Goal: Communication & Community: Answer question/provide support

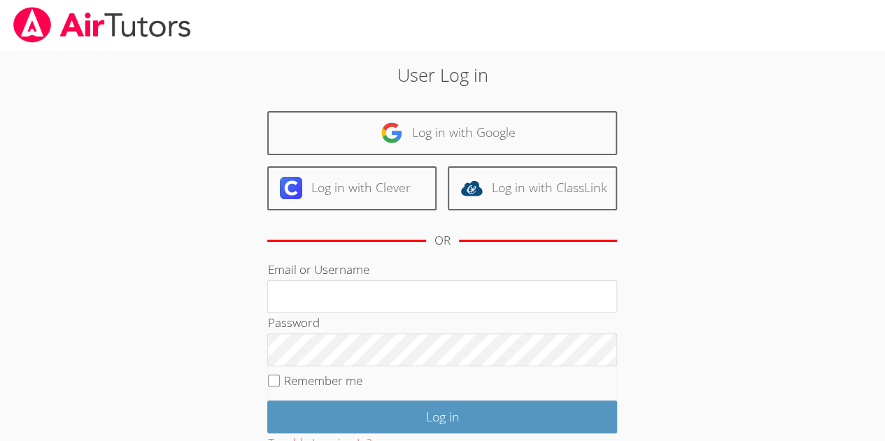
click at [546, 99] on div "User Log in Log in with Google Log in with Clever Log in with ClassLink OR Emai…" at bounding box center [443, 293] width 478 height 463
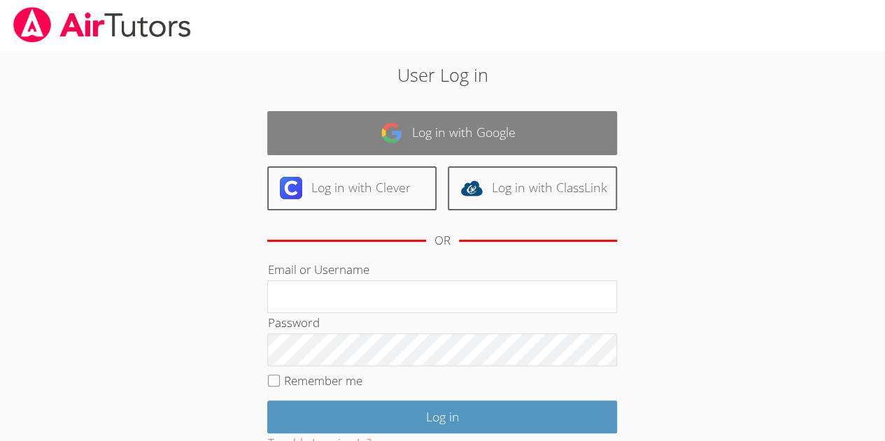
click at [511, 133] on link "Log in with Google" at bounding box center [442, 133] width 350 height 44
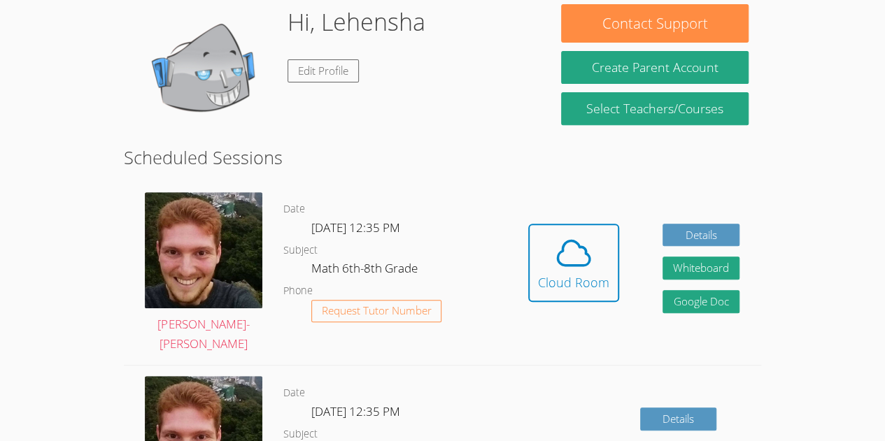
scroll to position [223, 0]
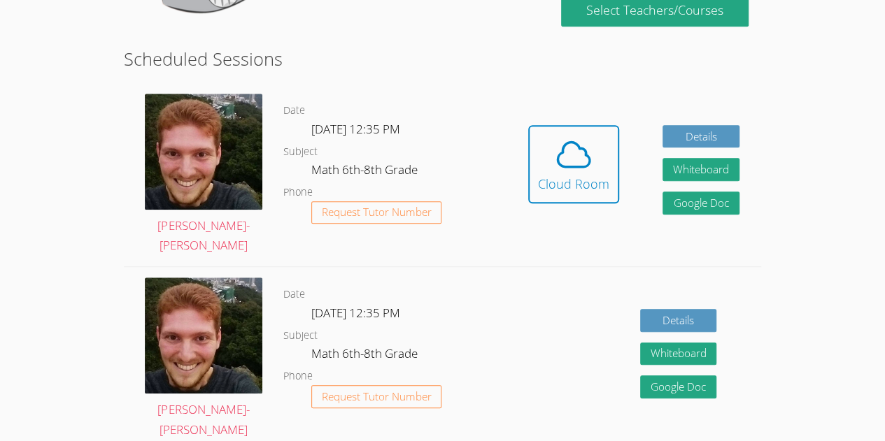
scroll to position [320, 0]
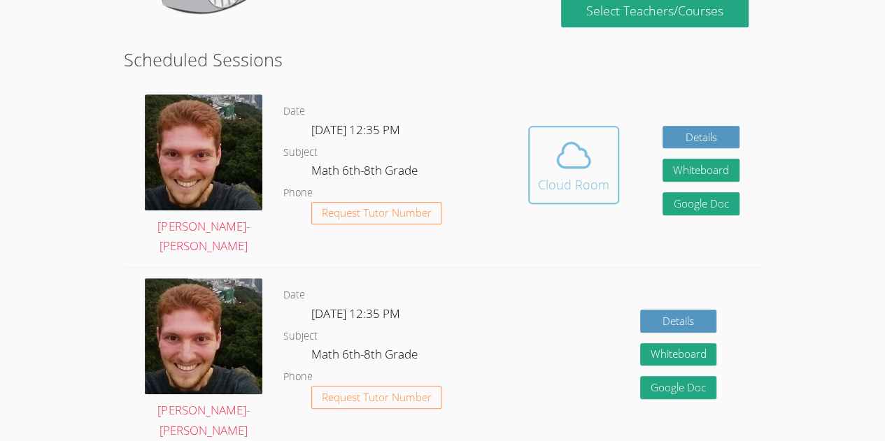
click at [581, 166] on icon at bounding box center [573, 155] width 39 height 39
click at [571, 184] on div "Cloud Room" at bounding box center [573, 185] width 71 height 20
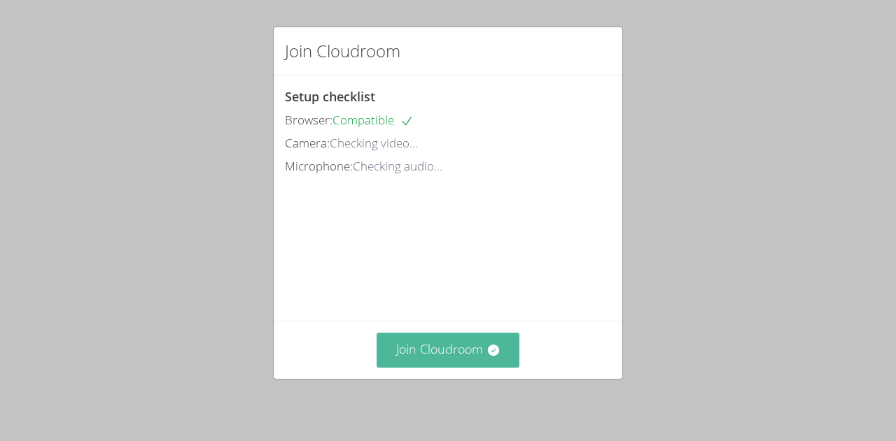
click at [491, 354] on icon at bounding box center [492, 350] width 11 height 11
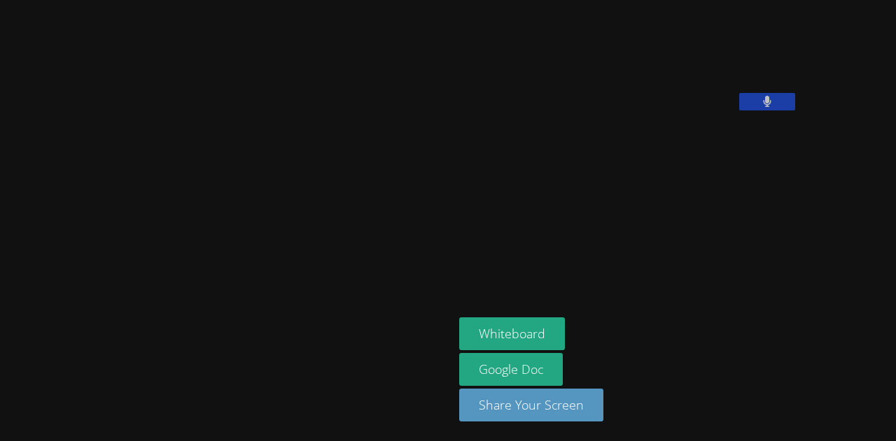
click at [763, 108] on icon at bounding box center [767, 102] width 9 height 12
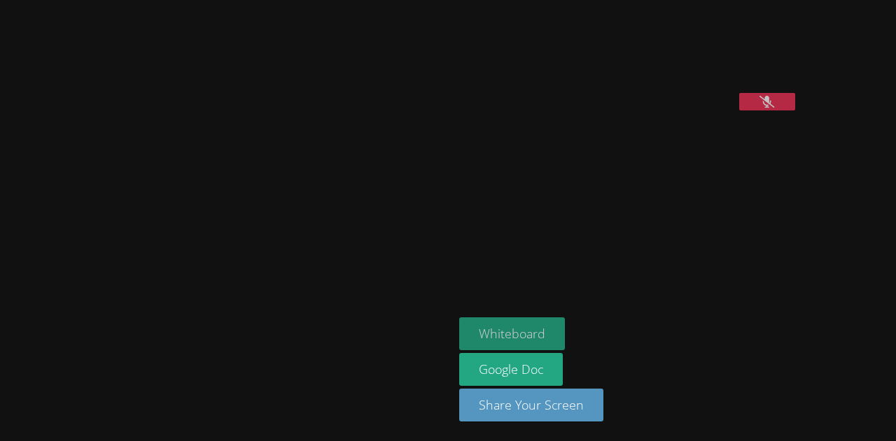
click at [459, 342] on button "Whiteboard" at bounding box center [512, 334] width 106 height 33
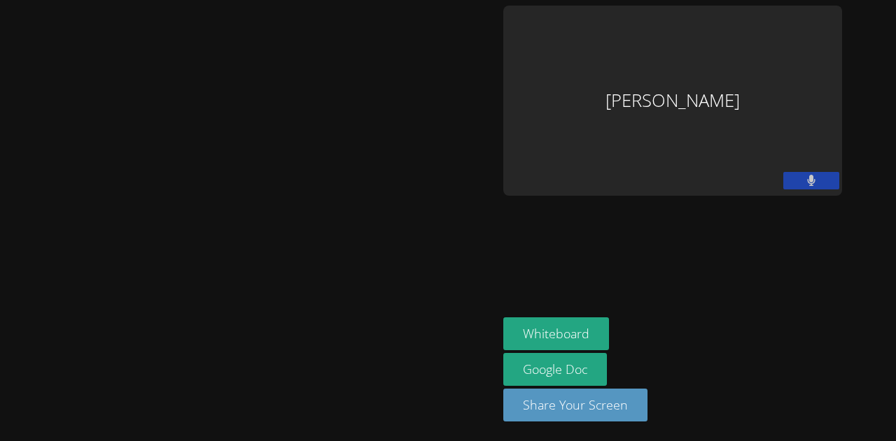
click at [807, 183] on icon at bounding box center [811, 181] width 8 height 12
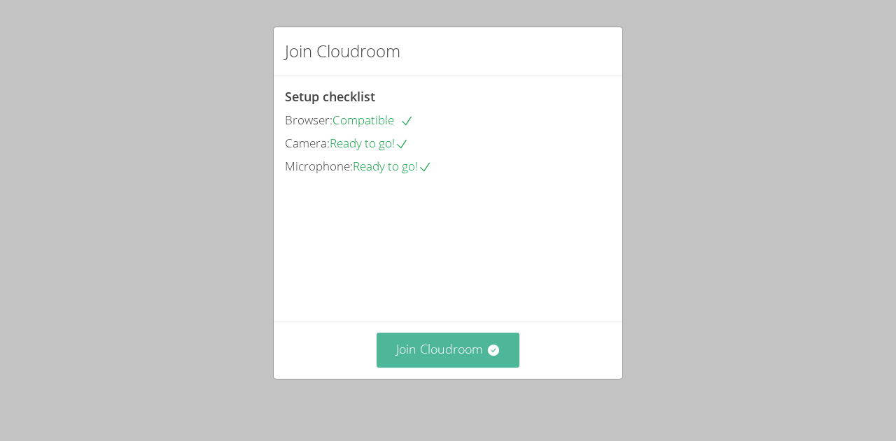
click at [466, 348] on button "Join Cloudroom" at bounding box center [447, 350] width 143 height 34
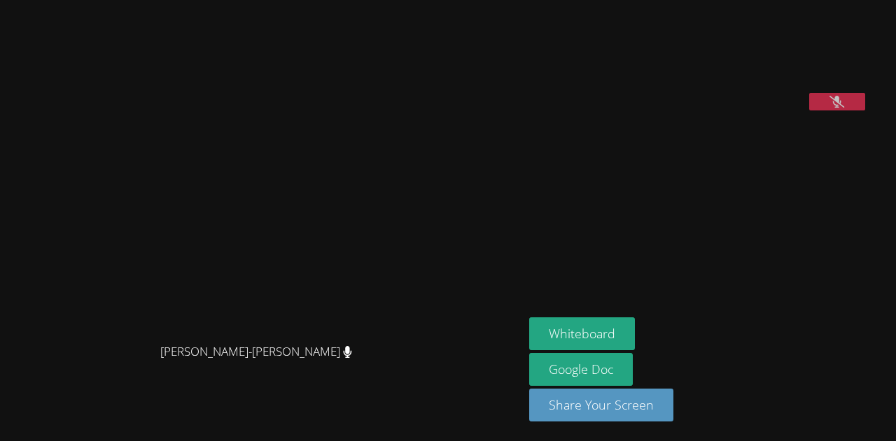
click at [628, 253] on aside "Lehensha Morose Whiteboard Google Doc Share Your Screen" at bounding box center [698, 220] width 350 height 441
click at [637, 271] on aside "Lehensha Morose Whiteboard Google Doc Share Your Screen" at bounding box center [698, 220] width 350 height 441
click at [865, 111] on button at bounding box center [837, 101] width 56 height 17
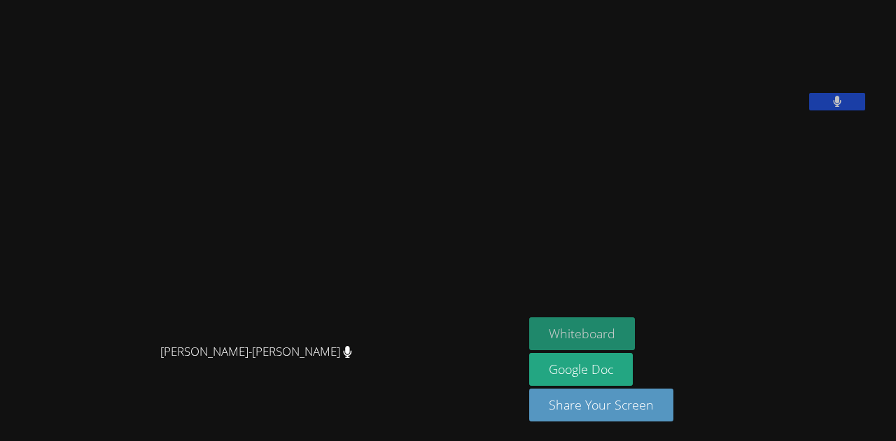
click at [630, 325] on button "Whiteboard" at bounding box center [582, 334] width 106 height 33
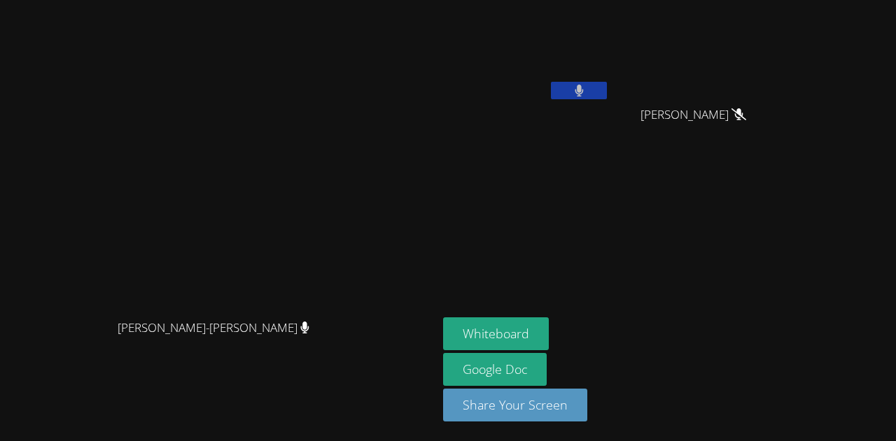
click at [607, 87] on button at bounding box center [579, 90] width 56 height 17
click at [607, 91] on button at bounding box center [579, 90] width 56 height 17
click at [583, 94] on icon at bounding box center [578, 91] width 9 height 12
click at [586, 90] on icon at bounding box center [579, 91] width 15 height 12
click at [583, 92] on icon at bounding box center [578, 91] width 8 height 12
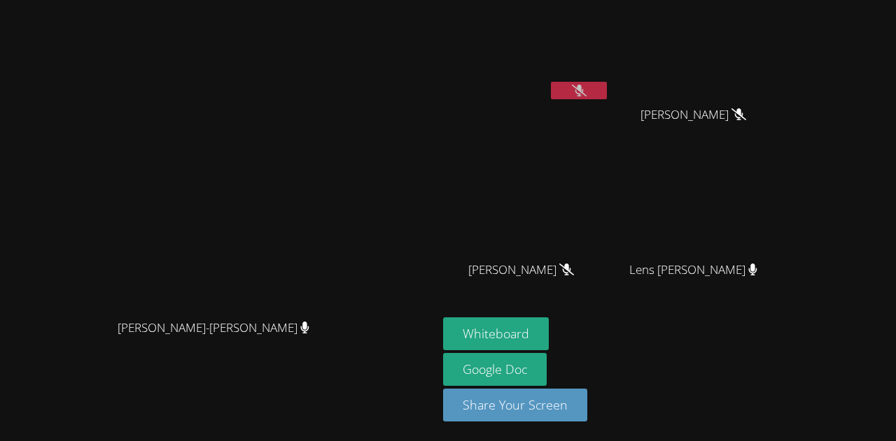
click at [607, 87] on button at bounding box center [579, 90] width 56 height 17
click at [607, 96] on button at bounding box center [579, 90] width 56 height 17
click at [549, 335] on button "Whiteboard" at bounding box center [496, 334] width 106 height 33
click at [587, 413] on button "Share Your Screen" at bounding box center [515, 405] width 144 height 33
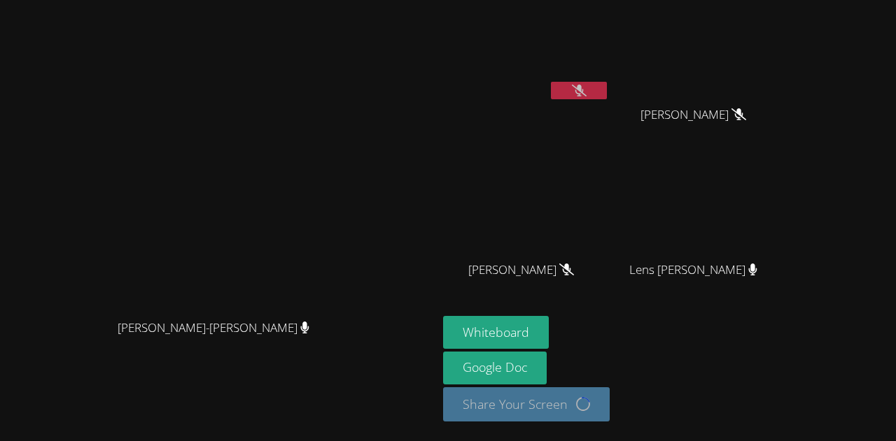
click at [787, 271] on aside "[PERSON_NAME] [PERSON_NAME] [PERSON_NAME] [PERSON_NAME] [PERSON_NAME] Lens [PER…" at bounding box center [612, 220] width 350 height 441
click at [787, 274] on aside "[PERSON_NAME] [PERSON_NAME] [PERSON_NAME] [PERSON_NAME] [PERSON_NAME] Lens [PER…" at bounding box center [612, 220] width 350 height 441
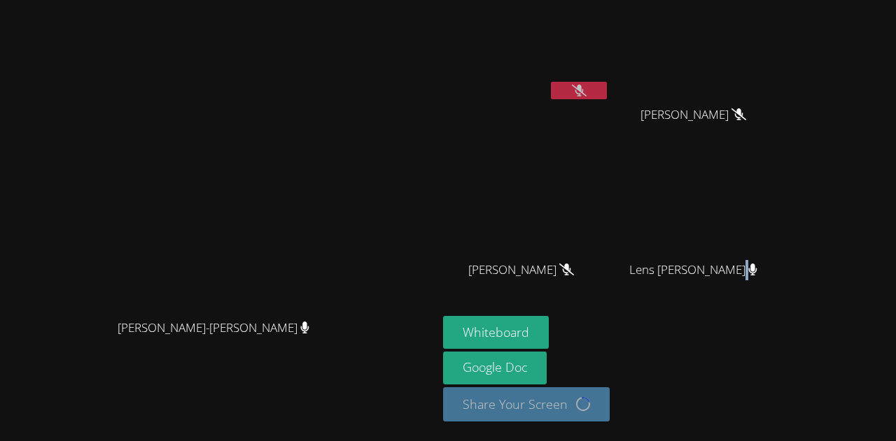
click at [114, 257] on video at bounding box center [219, 193] width 210 height 240
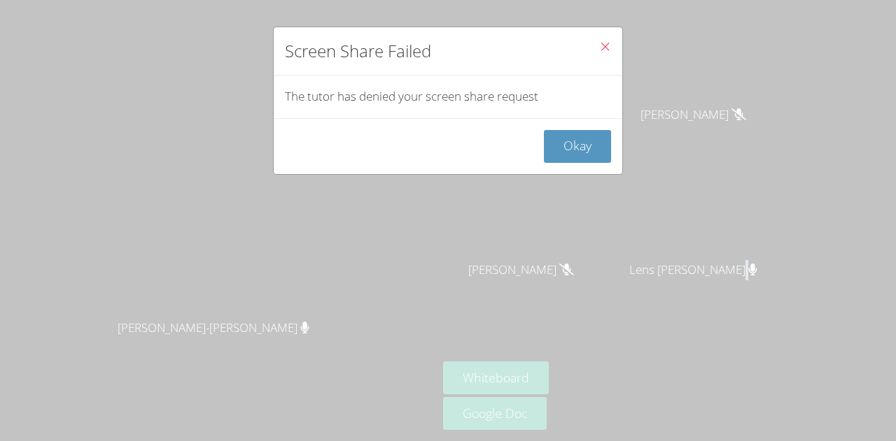
click at [3, 259] on div "Screen Share Failed The tutor has denied your screen share request Okay" at bounding box center [448, 220] width 896 height 441
click at [3, 255] on div "Screen Share Failed The tutor has denied your screen share request Okay" at bounding box center [448, 220] width 896 height 441
click at [3, 257] on div "Screen Share Failed The tutor has denied your screen share request Okay" at bounding box center [448, 220] width 896 height 441
click at [3, 255] on div "Screen Share Failed The tutor has denied your screen share request Okay" at bounding box center [448, 220] width 896 height 441
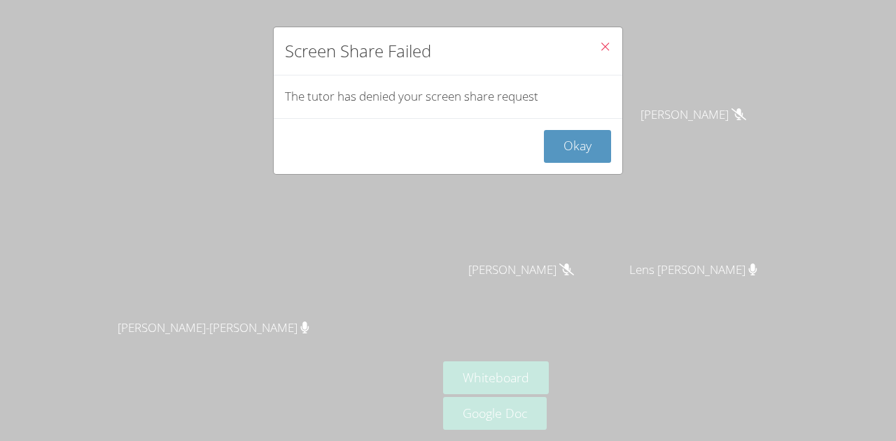
click at [3, 258] on div "Screen Share Failed The tutor has denied your screen share request Okay" at bounding box center [448, 220] width 896 height 441
click at [3, 256] on div "Screen Share Failed The tutor has denied your screen share request Okay" at bounding box center [448, 220] width 896 height 441
click at [3, 255] on div "Screen Share Failed The tutor has denied your screen share request Okay" at bounding box center [448, 220] width 896 height 441
click at [3, 256] on div "Screen Share Failed The tutor has denied your screen share request Okay" at bounding box center [448, 220] width 896 height 441
click at [3, 252] on div "Screen Share Failed The tutor has denied your screen share request Okay" at bounding box center [448, 220] width 896 height 441
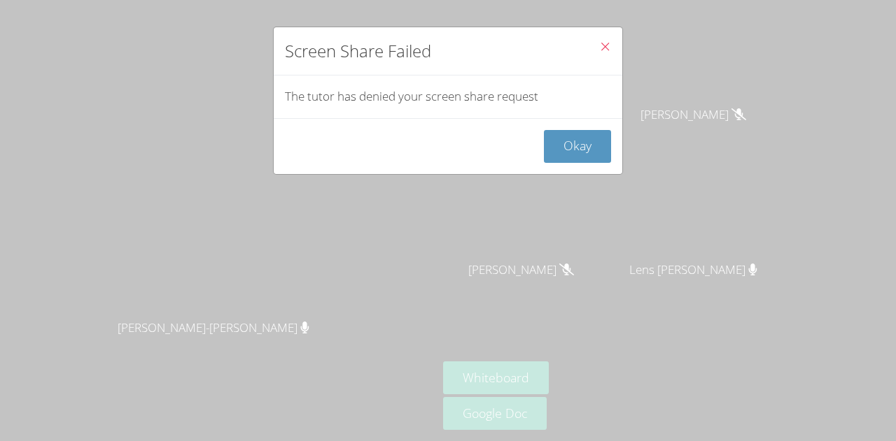
click at [3, 253] on div "Screen Share Failed The tutor has denied your screen share request Okay" at bounding box center [448, 220] width 896 height 441
click at [3, 256] on div "Screen Share Failed The tutor has denied your screen share request Okay" at bounding box center [448, 220] width 896 height 441
click at [3, 253] on div "Screen Share Failed The tutor has denied your screen share request Okay" at bounding box center [448, 220] width 896 height 441
click at [3, 256] on div "Screen Share Failed The tutor has denied your screen share request Okay" at bounding box center [448, 220] width 896 height 441
click at [3, 253] on div "Screen Share Failed The tutor has denied your screen share request Okay" at bounding box center [448, 220] width 896 height 441
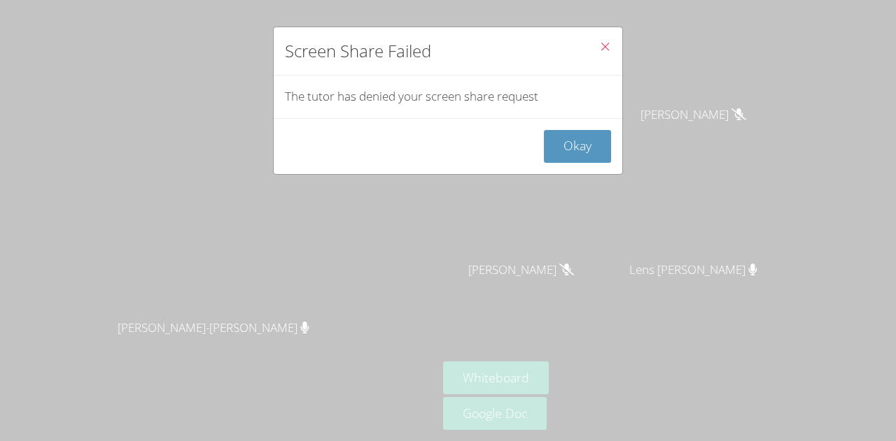
click at [3, 255] on div "Screen Share Failed The tutor has denied your screen share request Okay" at bounding box center [448, 220] width 896 height 441
click at [3, 253] on div "Screen Share Failed The tutor has denied your screen share request Okay" at bounding box center [448, 220] width 896 height 441
click at [3, 255] on div "Screen Share Failed The tutor has denied your screen share request Okay" at bounding box center [448, 220] width 896 height 441
click at [3, 253] on div "Screen Share Failed The tutor has denied your screen share request Okay" at bounding box center [448, 220] width 896 height 441
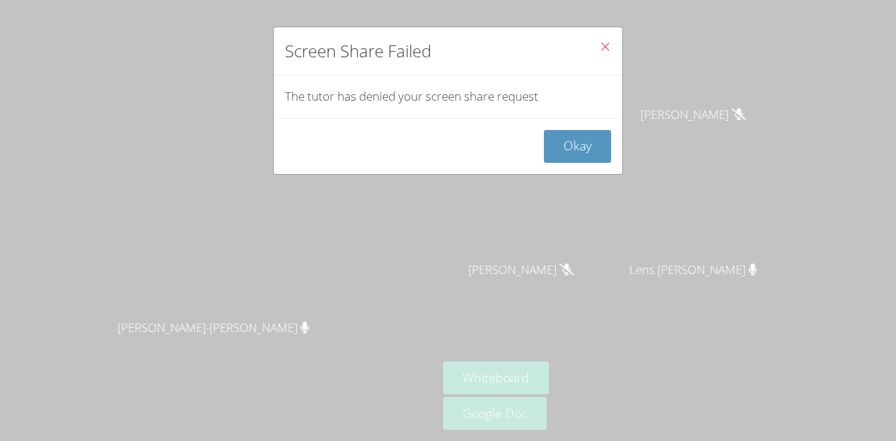
click at [3, 257] on div "Screen Share Failed The tutor has denied your screen share request Okay" at bounding box center [448, 220] width 896 height 441
click at [562, 161] on button "Okay" at bounding box center [577, 146] width 67 height 33
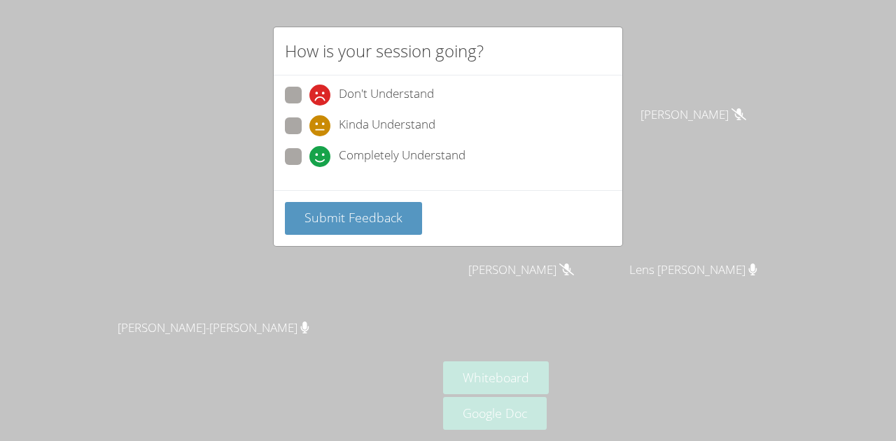
click at [309, 167] on span at bounding box center [309, 167] width 0 height 0
click at [309, 154] on input "Completely Understand" at bounding box center [315, 154] width 12 height 12
radio input "true"
click at [309, 167] on span at bounding box center [309, 167] width 0 height 0
click at [309, 155] on input "Completely Understand" at bounding box center [315, 154] width 12 height 12
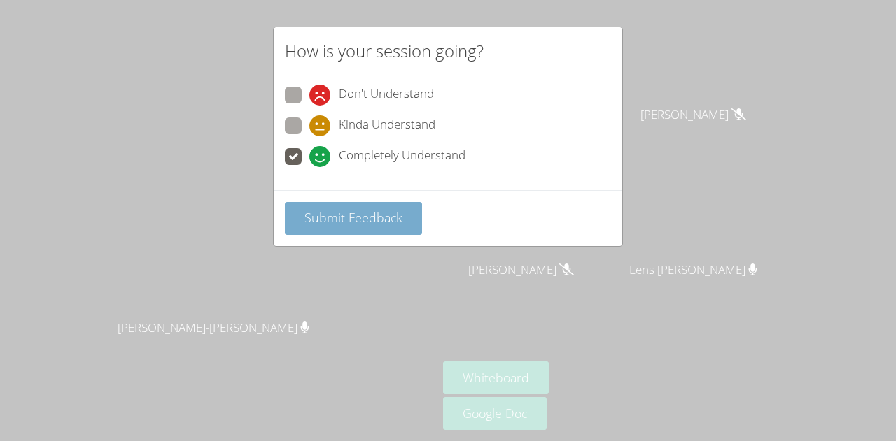
click at [374, 220] on span "Submit Feedback" at bounding box center [353, 217] width 98 height 17
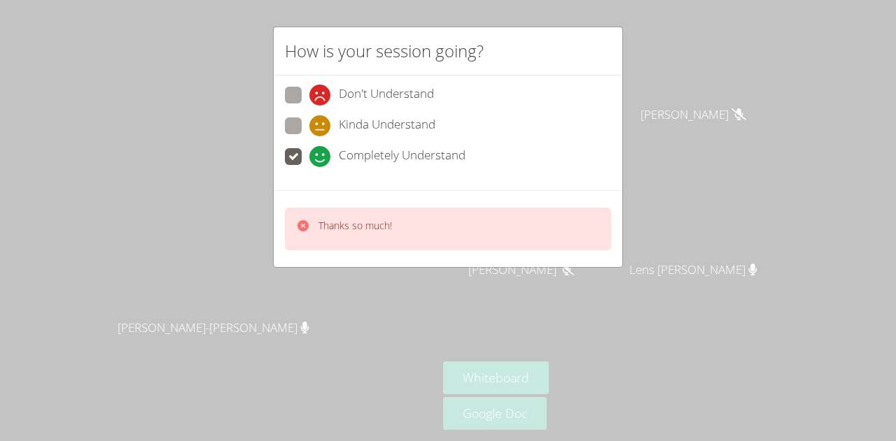
click at [423, 236] on div "Thanks so much!" at bounding box center [448, 229] width 326 height 43
click at [391, 164] on span "Completely Understand" at bounding box center [402, 156] width 127 height 21
click at [321, 160] on input "Completely Understand" at bounding box center [315, 154] width 12 height 12
click at [404, 175] on div "Don't Understand Kinda Understand Completely Understand" at bounding box center [448, 133] width 348 height 115
click at [395, 125] on span "Kinda Understand" at bounding box center [387, 125] width 97 height 21
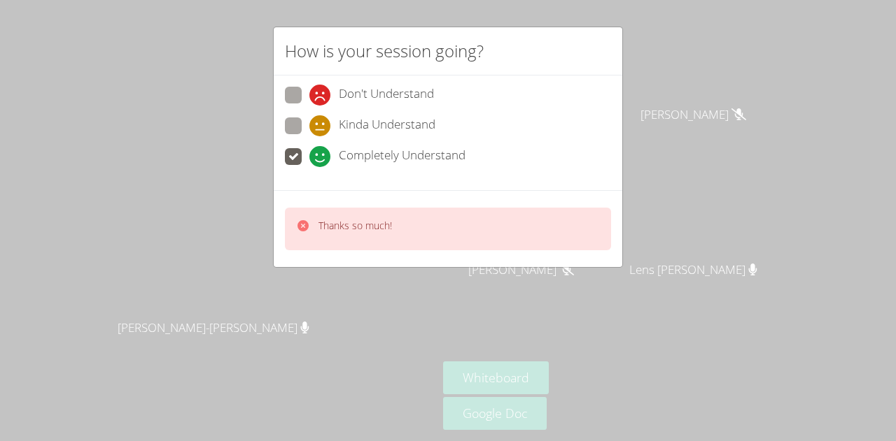
click at [321, 125] on input "Kinda Understand" at bounding box center [315, 124] width 12 height 12
radio input "true"
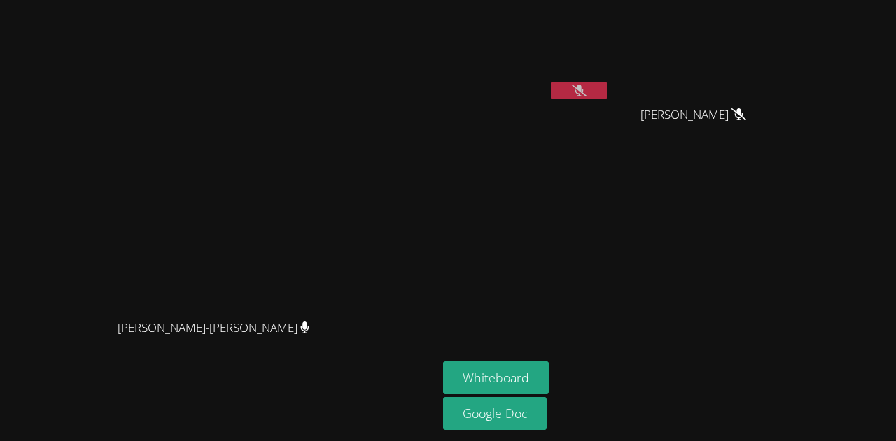
click at [607, 97] on button at bounding box center [579, 90] width 56 height 17
